Goal: Transaction & Acquisition: Purchase product/service

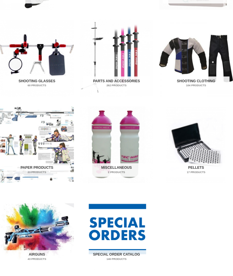
scroll to position [267, 0]
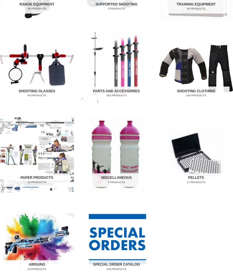
click at [36, 92] on h2 "Shooting Glasses 60 Products" at bounding box center [36, 94] width 67 height 14
click at [36, 87] on h2 "Shooting Glasses 60 Products" at bounding box center [36, 94] width 67 height 14
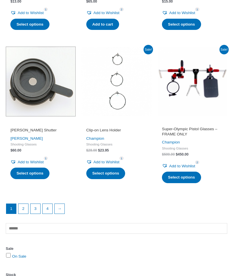
scroll to position [681, 0]
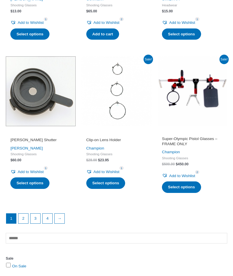
click at [22, 214] on link "2" at bounding box center [23, 219] width 10 height 10
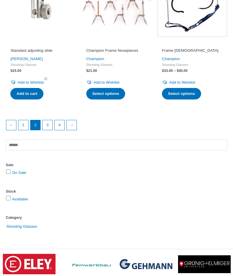
scroll to position [764, 0]
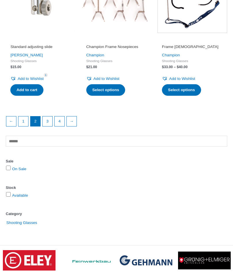
click at [51, 116] on link "3" at bounding box center [48, 121] width 10 height 10
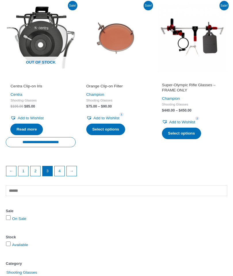
scroll to position [742, 0]
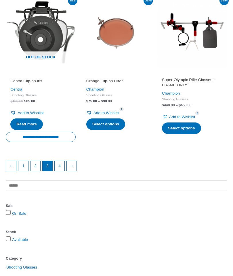
click at [60, 161] on link "4" at bounding box center [60, 166] width 10 height 10
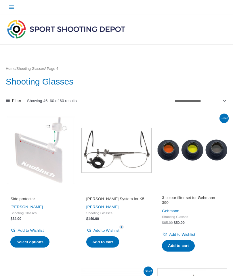
click at [14, 10] on button "Main Menu" at bounding box center [11, 6] width 11 height 11
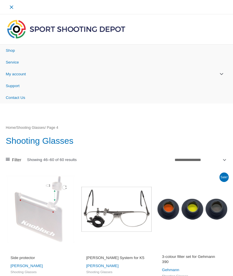
click at [13, 50] on span "Shop" at bounding box center [10, 50] width 9 height 4
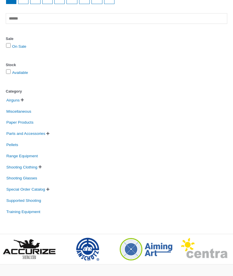
scroll to position [873, 0]
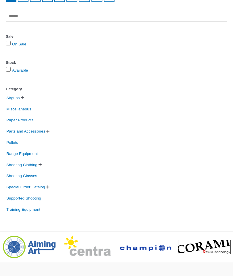
click at [41, 127] on span "Parts and Accessories" at bounding box center [26, 131] width 40 height 9
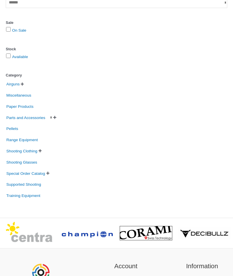
scroll to position [896, 0]
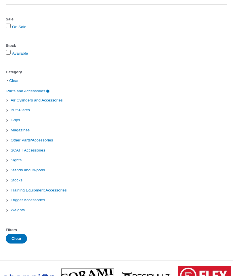
click at [14, 158] on span "Sights" at bounding box center [16, 160] width 12 height 9
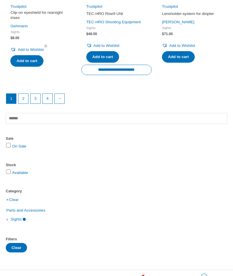
scroll to position [763, 0]
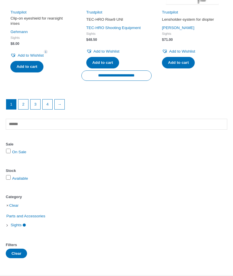
click at [22, 105] on link "2" at bounding box center [23, 105] width 10 height 10
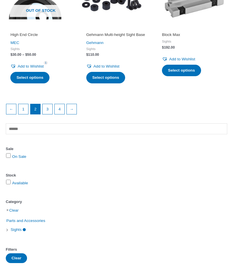
scroll to position [764, 0]
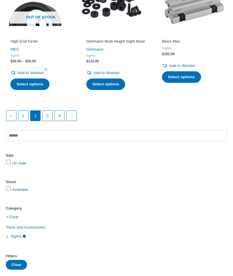
click at [49, 115] on link "3" at bounding box center [48, 116] width 10 height 10
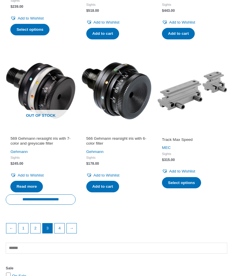
scroll to position [659, 0]
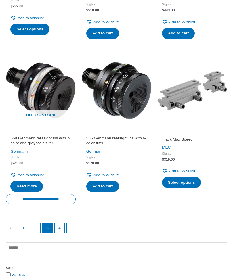
click at [58, 233] on link "4" at bounding box center [60, 228] width 10 height 10
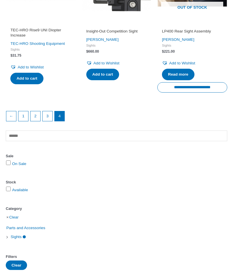
scroll to position [611, 0]
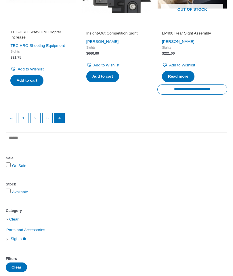
click at [52, 114] on link "3" at bounding box center [48, 118] width 10 height 10
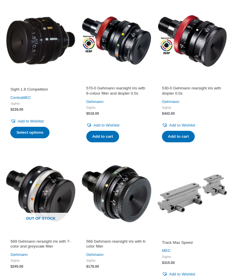
scroll to position [556, 0]
click at [184, 86] on h2 "530-0 Gehmann rearsight iris with diopter 0.0x" at bounding box center [192, 91] width 61 height 10
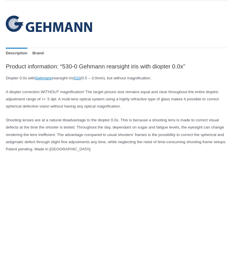
scroll to position [430, 0]
